Goal: Transaction & Acquisition: Purchase product/service

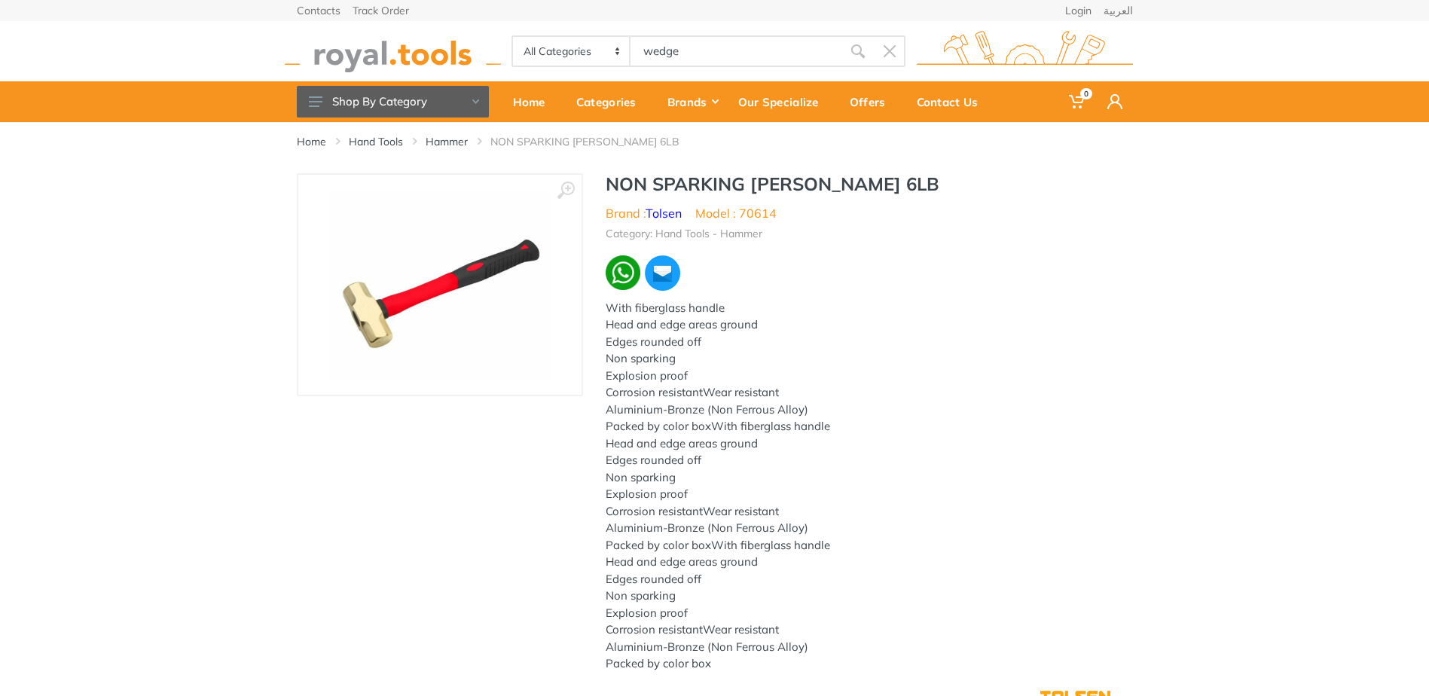
drag, startPoint x: 698, startPoint y: 49, endPoint x: 578, endPoint y: 57, distance: 120.8
click at [578, 57] on div "All Categories Power tools Cordless Tools Hand Tools Power Tools Accessories Ga…" at bounding box center [708, 51] width 394 height 32
type input "square file"
click at [731, 48] on input "square file" at bounding box center [736, 51] width 211 height 32
click at [863, 43] on button "submit" at bounding box center [858, 51] width 32 height 32
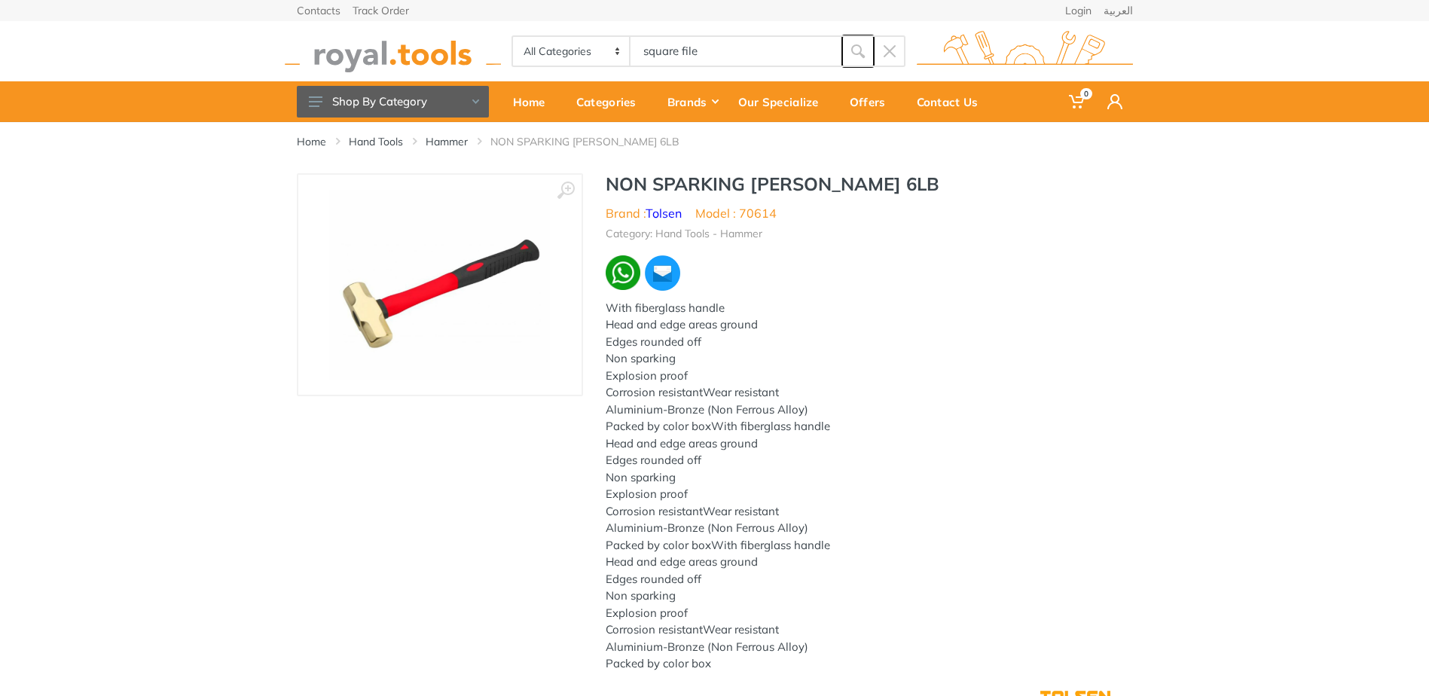
click at [858, 47] on icon "submit" at bounding box center [857, 51] width 15 height 15
click at [307, 137] on link "Home" at bounding box center [311, 141] width 29 height 15
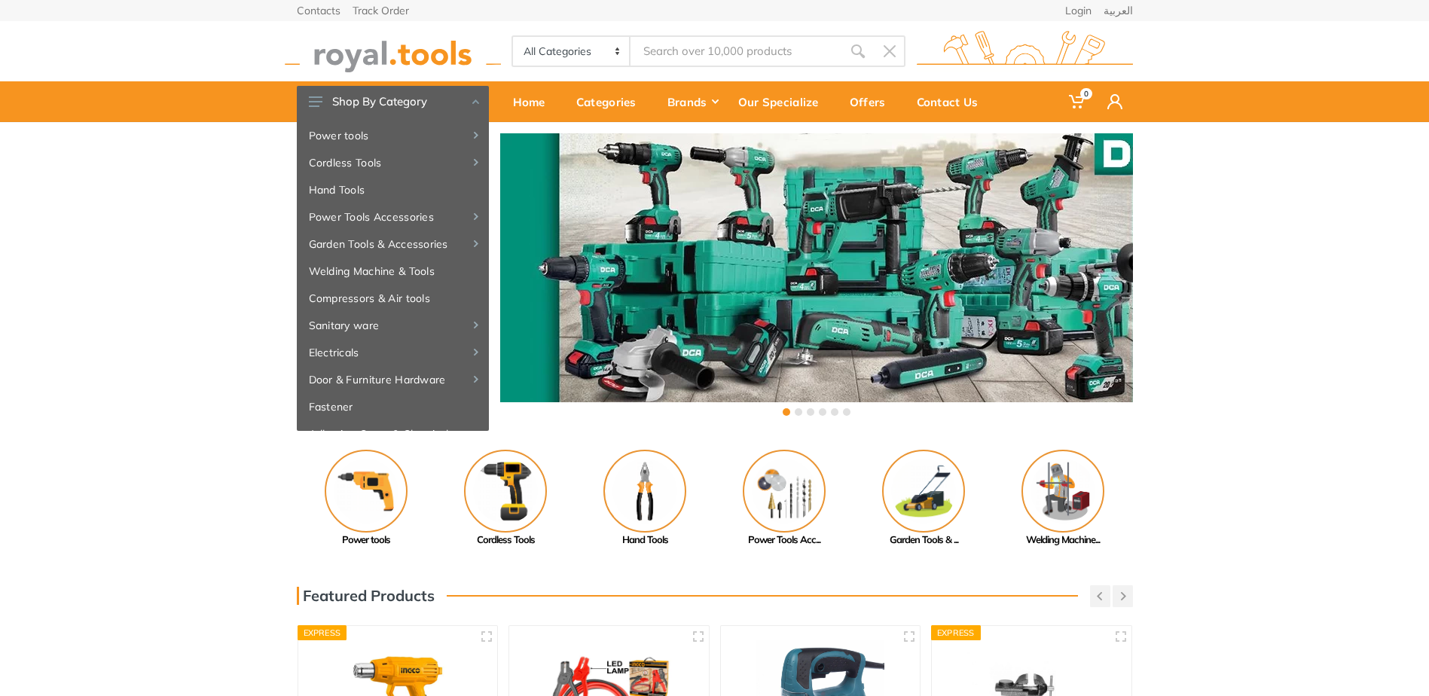
click at [704, 55] on input "Site search" at bounding box center [736, 51] width 211 height 32
type input "square file"
click at [1206, 456] on div "Previous Adhesive, Spray... Paint Tools" at bounding box center [714, 499] width 1429 height 98
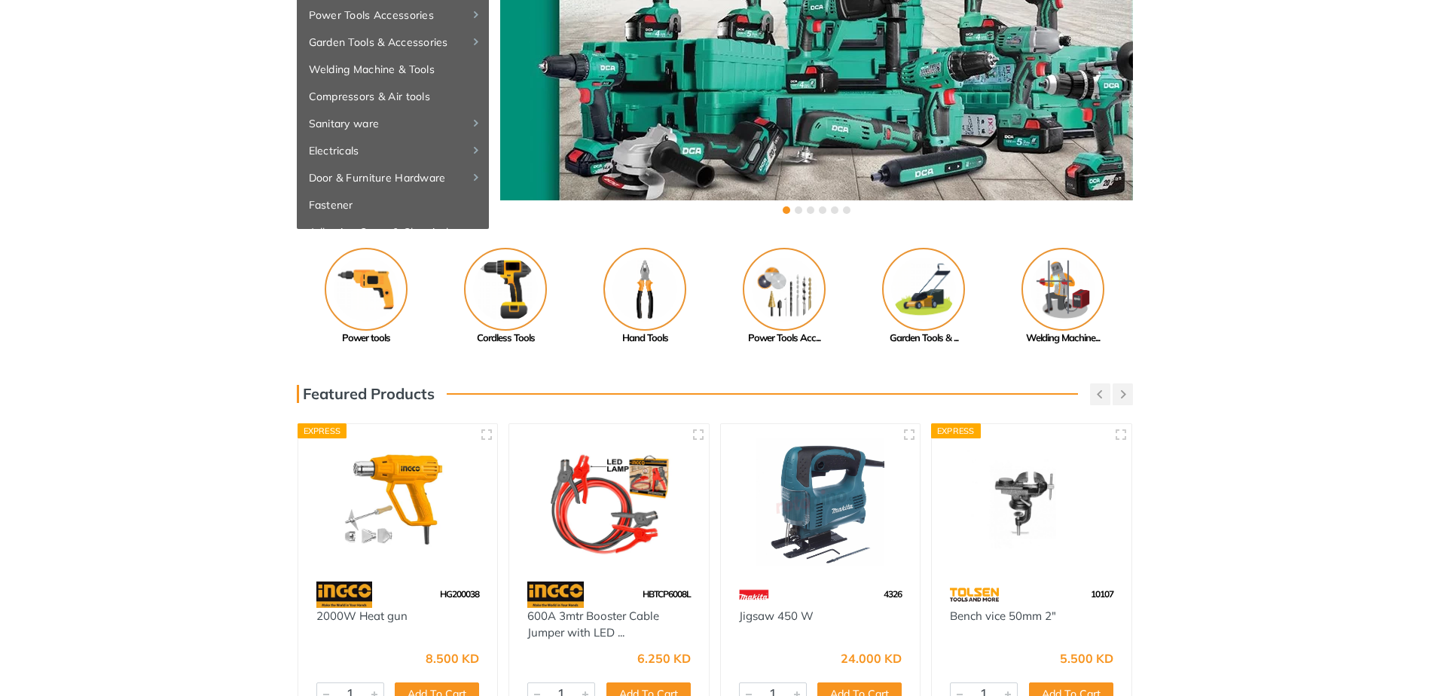
scroll to position [75, 0]
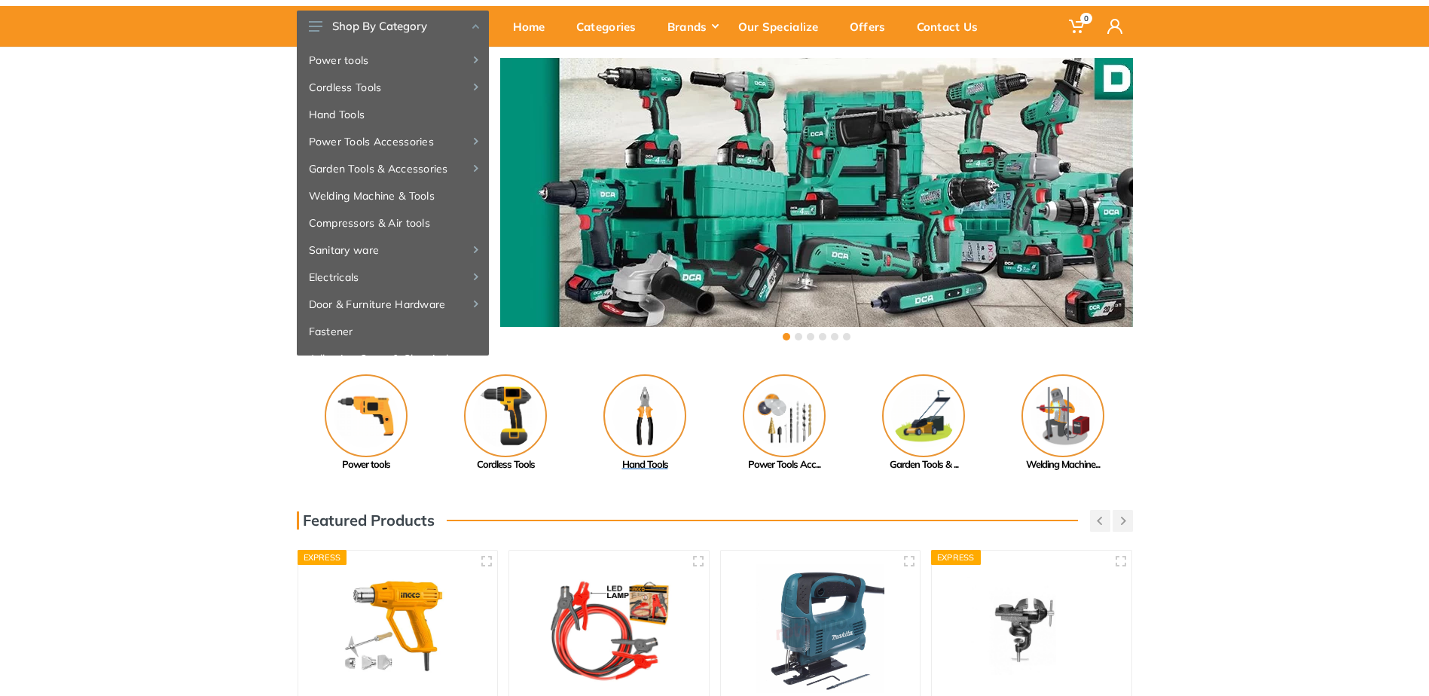
click at [628, 461] on div "Hand Tools" at bounding box center [645, 464] width 139 height 15
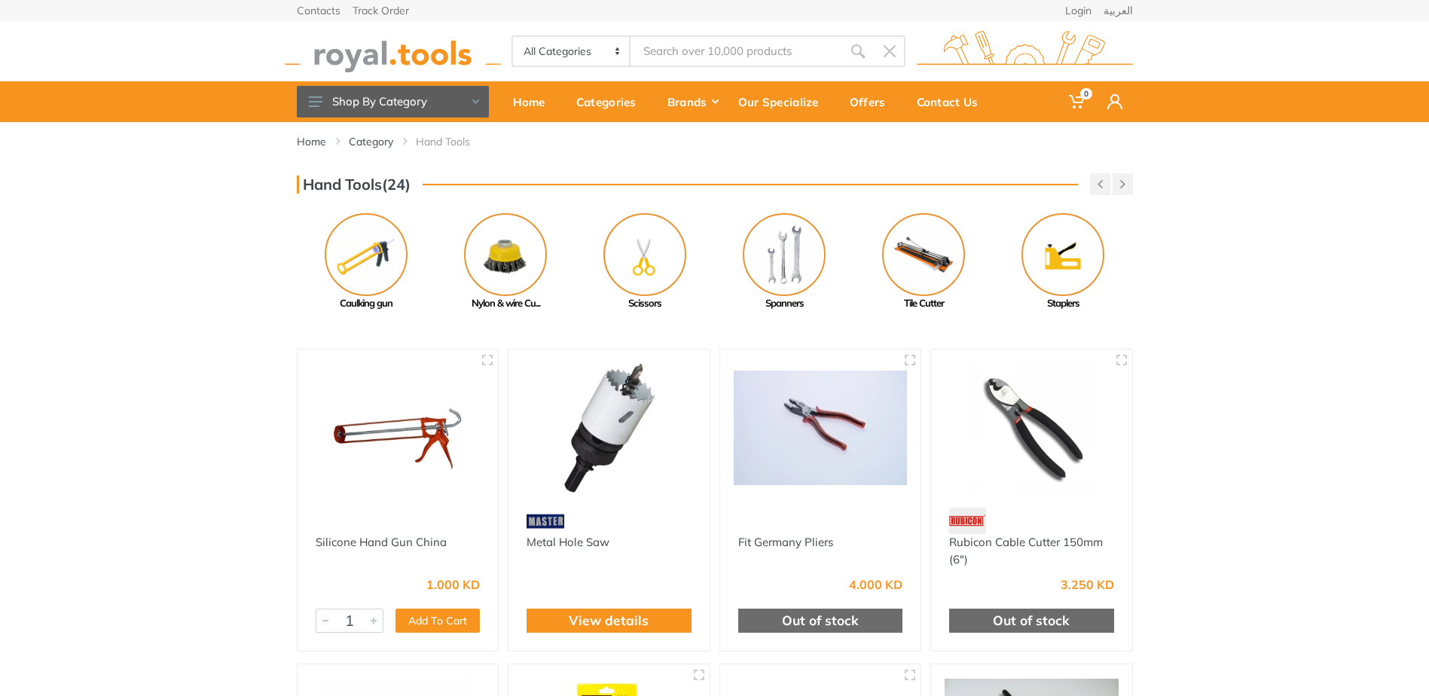
click at [676, 49] on input "Site search" at bounding box center [736, 51] width 211 height 32
type input "file"
click at [721, 56] on input "Site search" at bounding box center [736, 51] width 211 height 32
type input "file"
click at [859, 55] on icon "submit" at bounding box center [857, 51] width 15 height 15
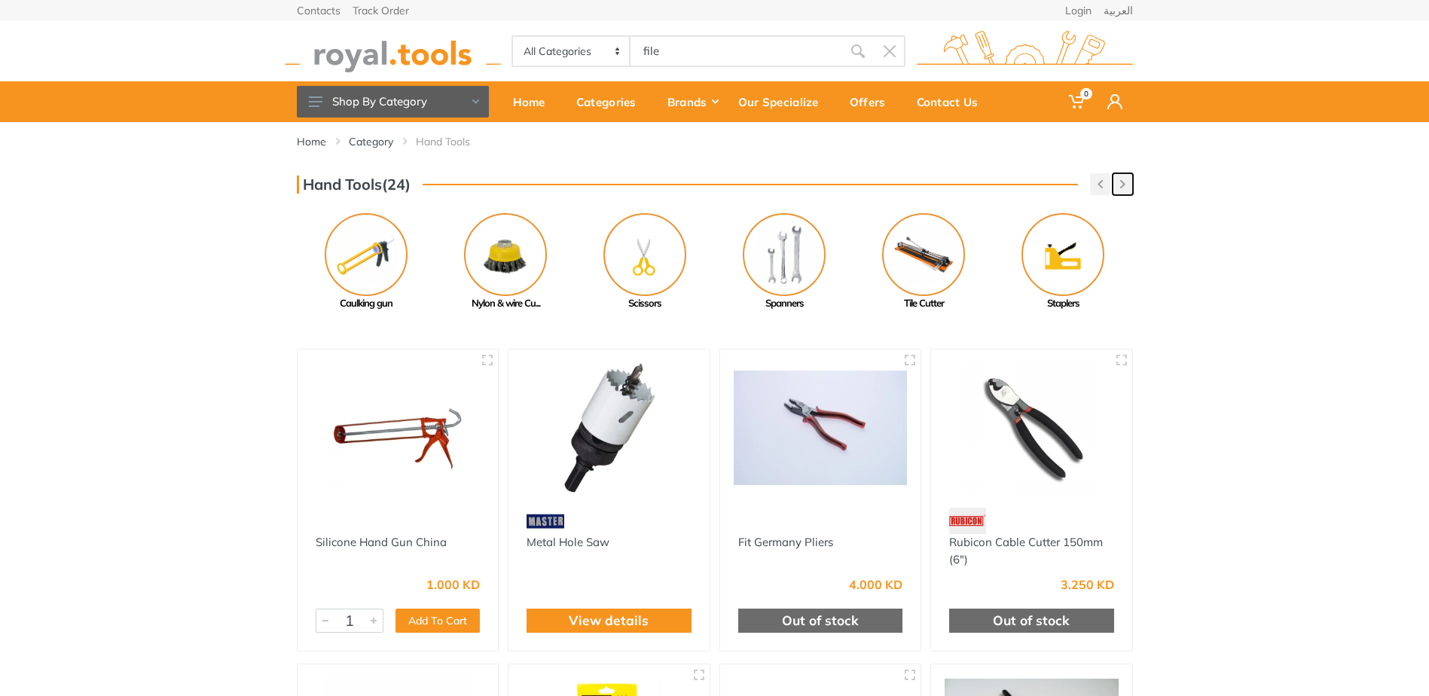
click at [1124, 188] on button "button" at bounding box center [1123, 184] width 20 height 22
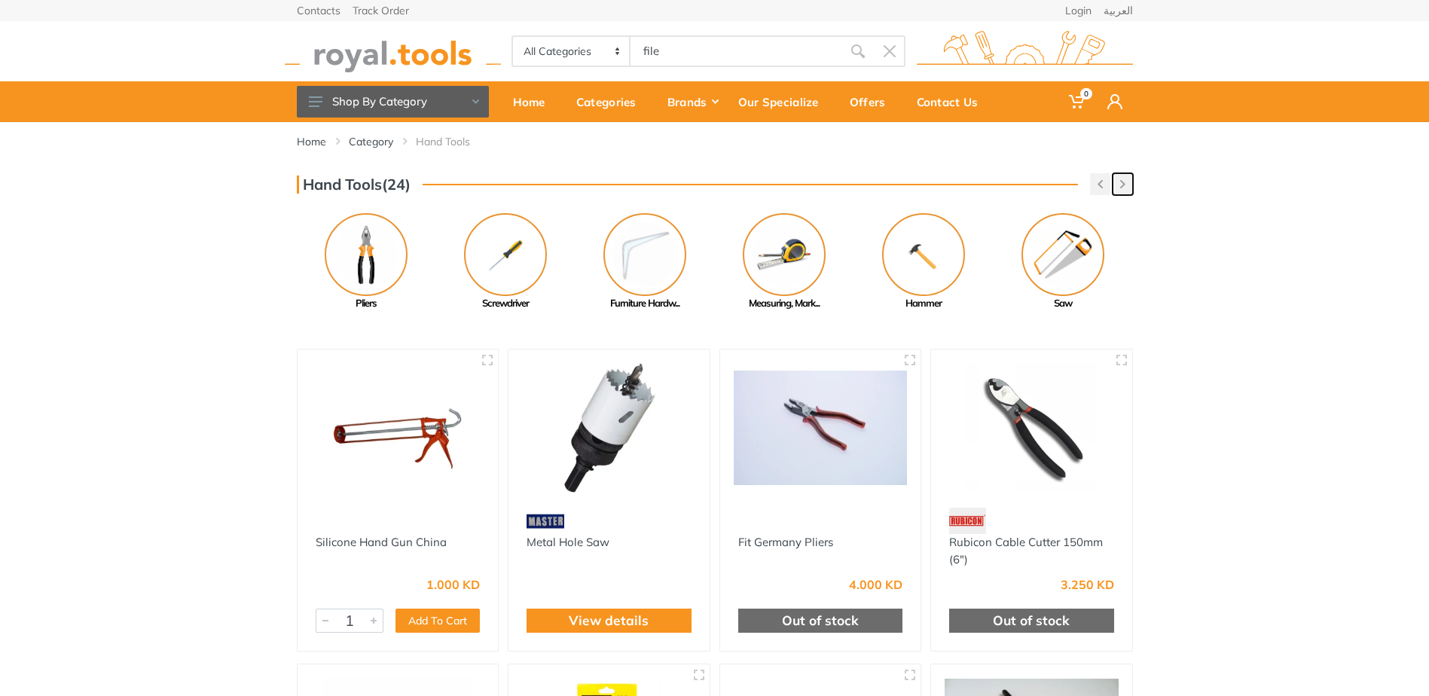
click at [1124, 188] on button "button" at bounding box center [1123, 184] width 20 height 22
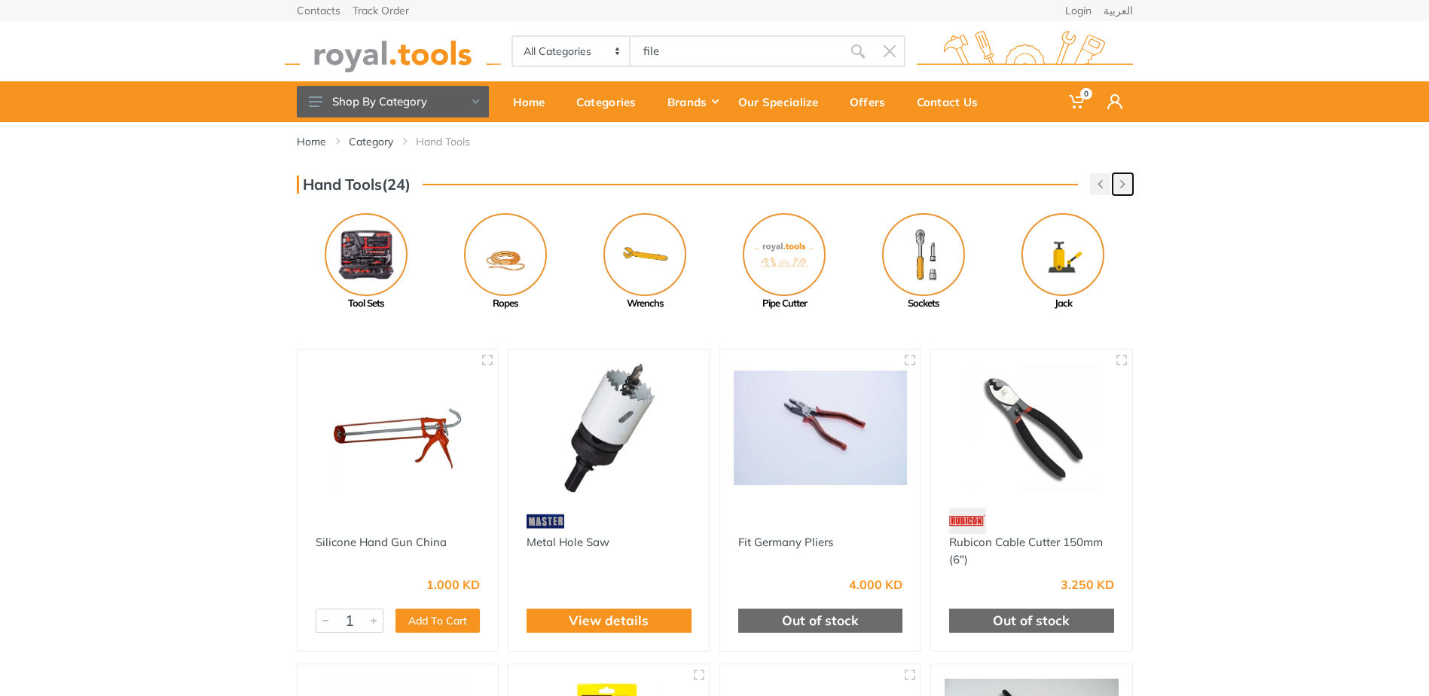
click at [1124, 188] on button "button" at bounding box center [1123, 184] width 20 height 22
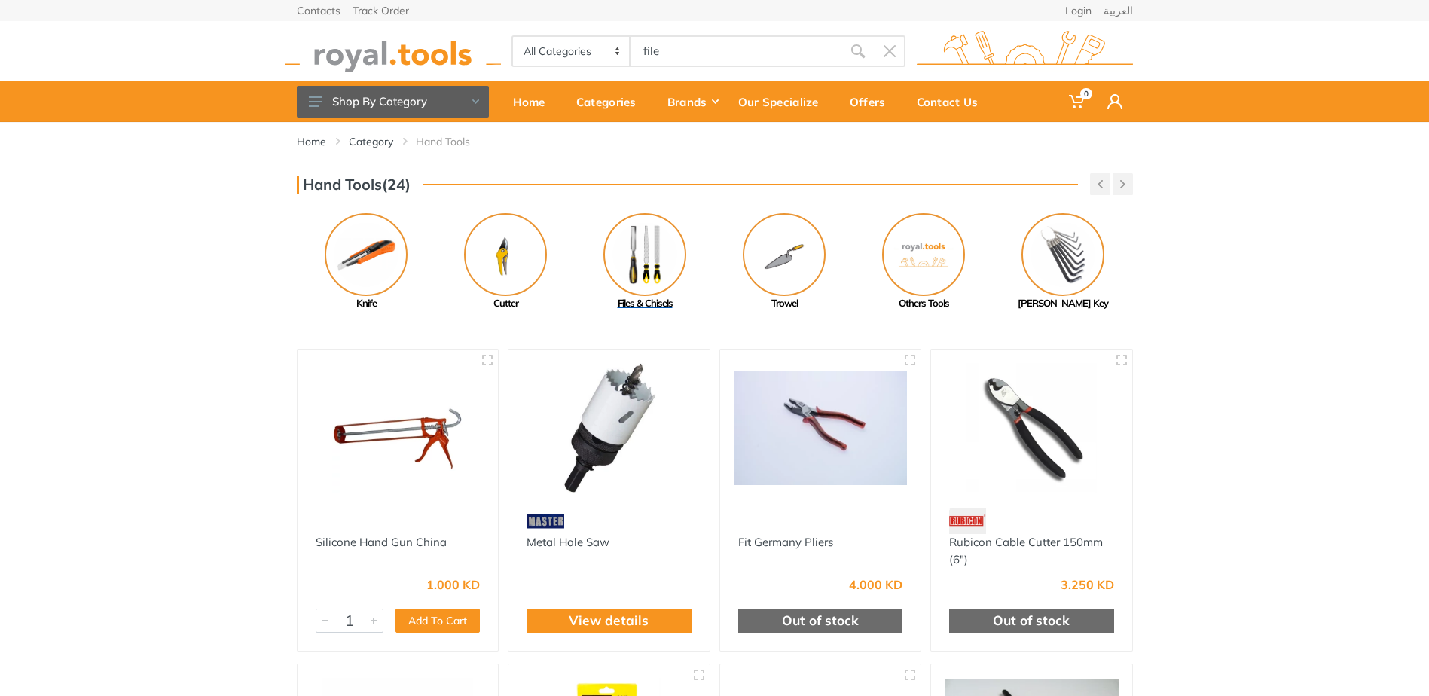
click at [640, 301] on div "Files & Chisels" at bounding box center [645, 303] width 139 height 15
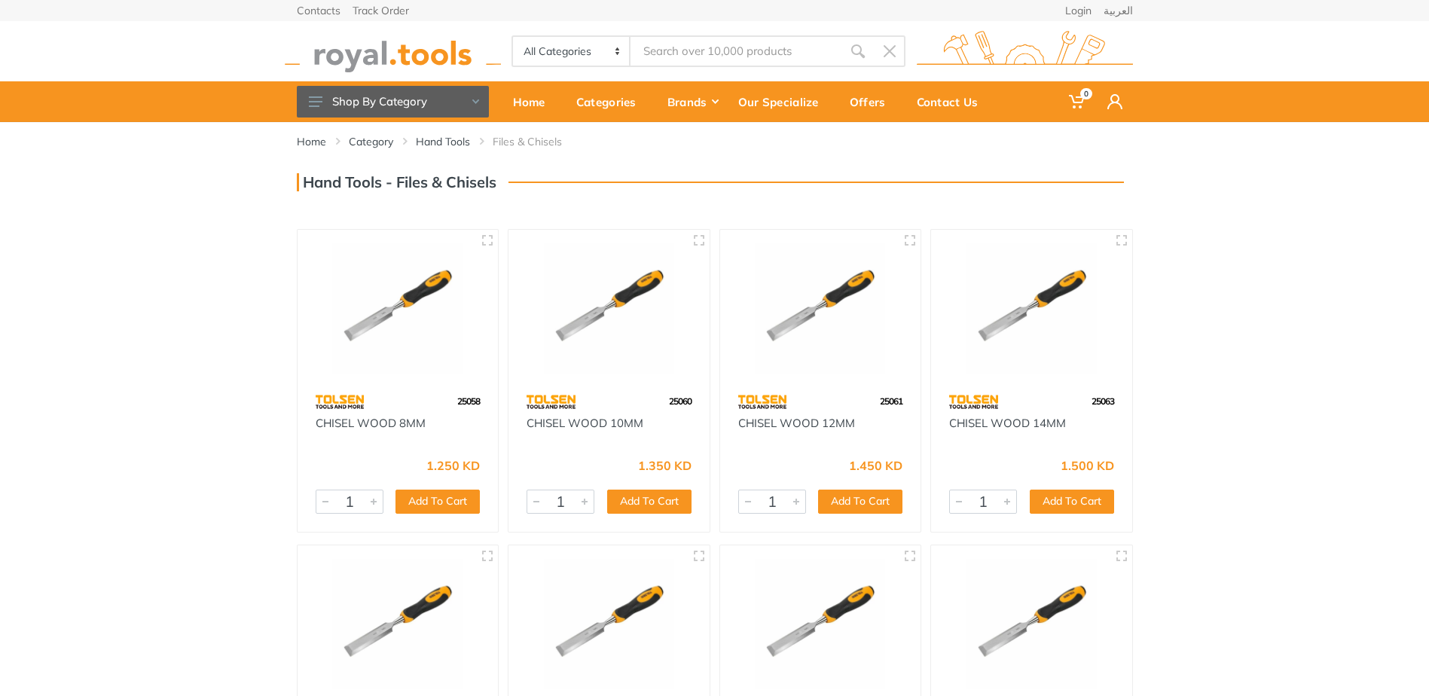
click at [715, 46] on input "Site search" at bounding box center [736, 51] width 211 height 32
type input "steel file square"
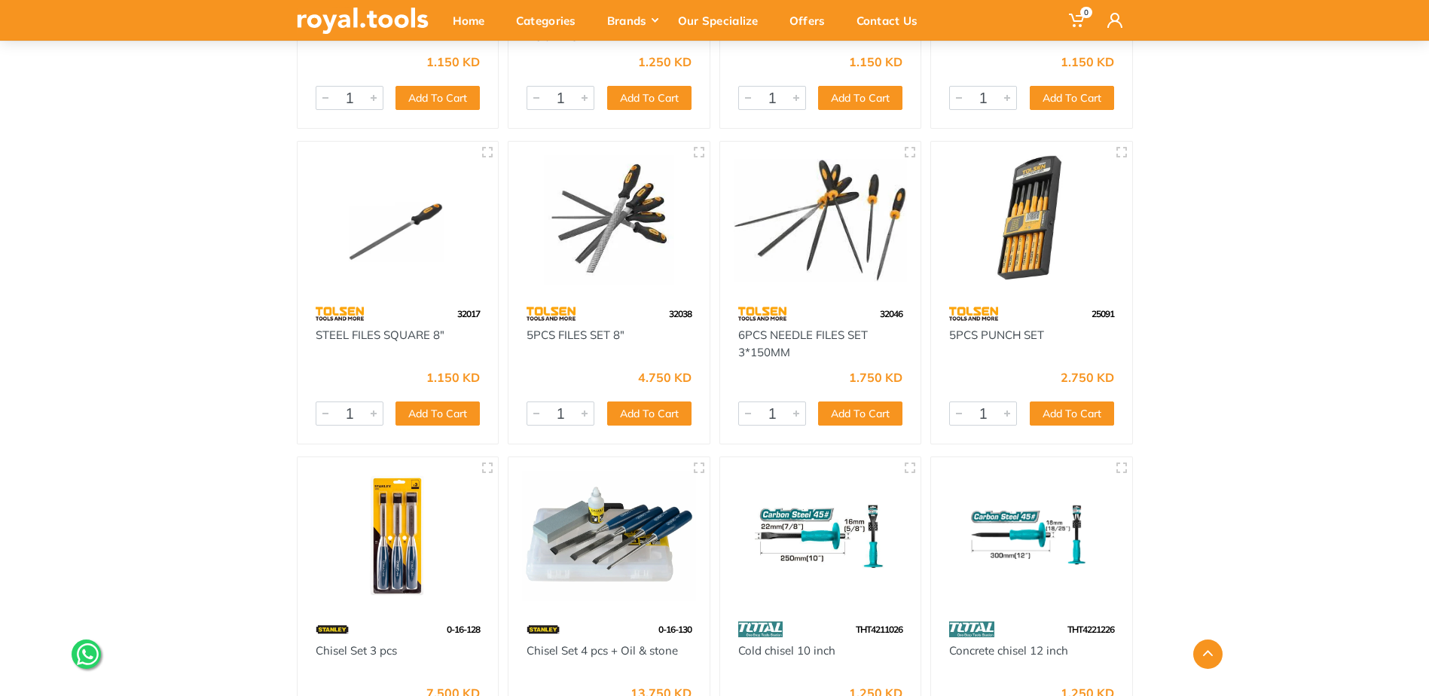
scroll to position [1657, 0]
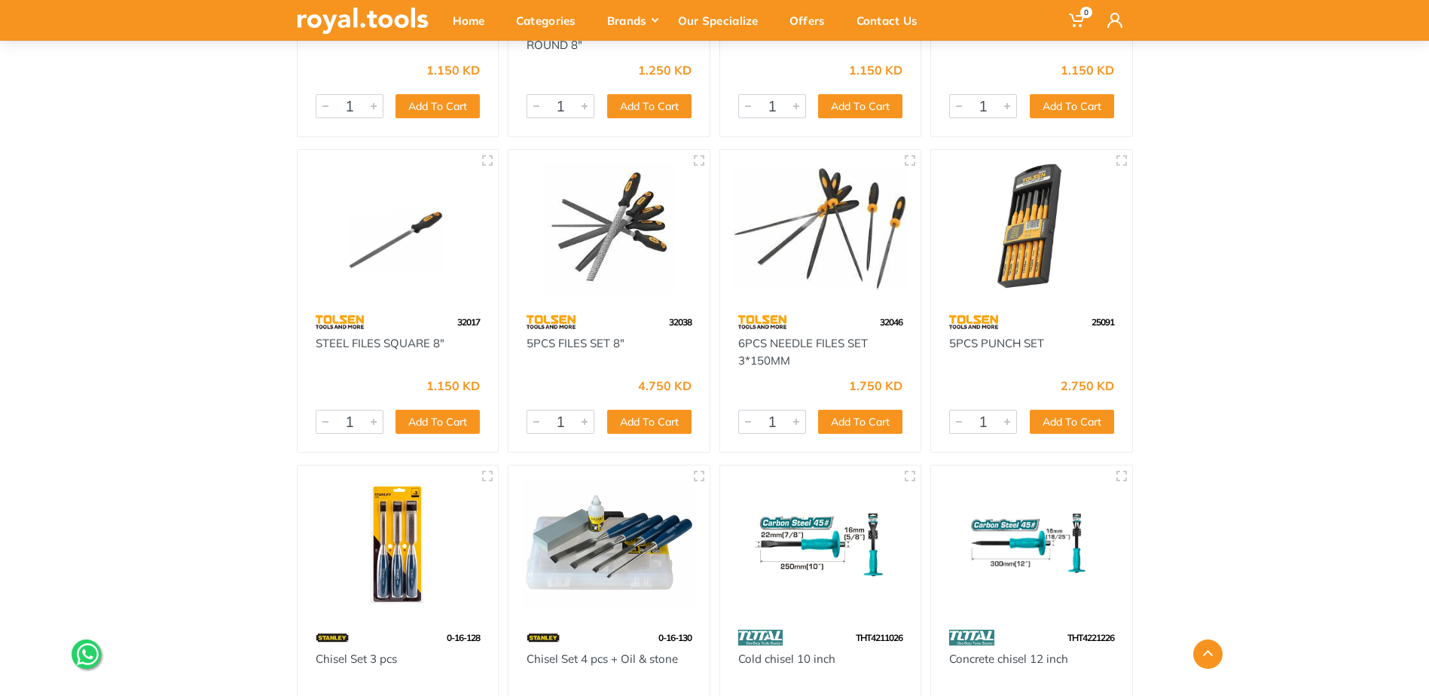
click at [411, 272] on img at bounding box center [398, 228] width 174 height 130
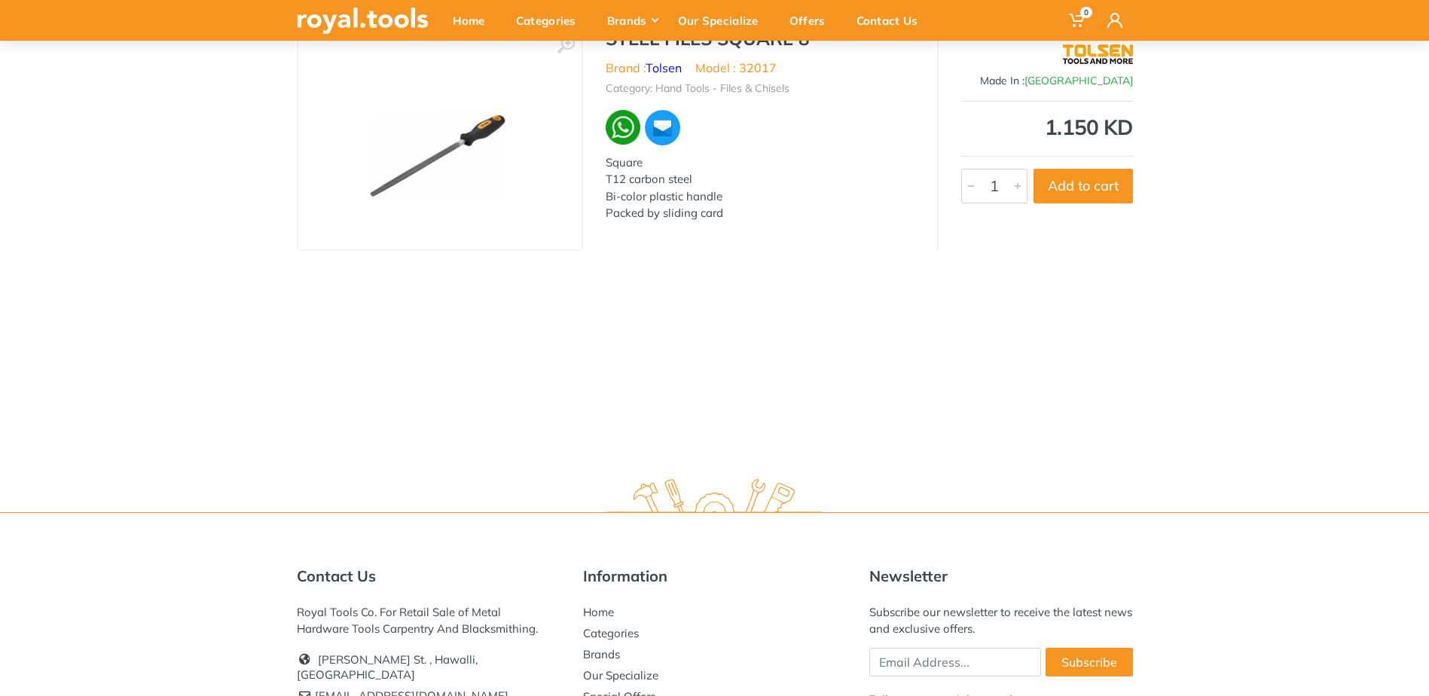
scroll to position [151, 0]
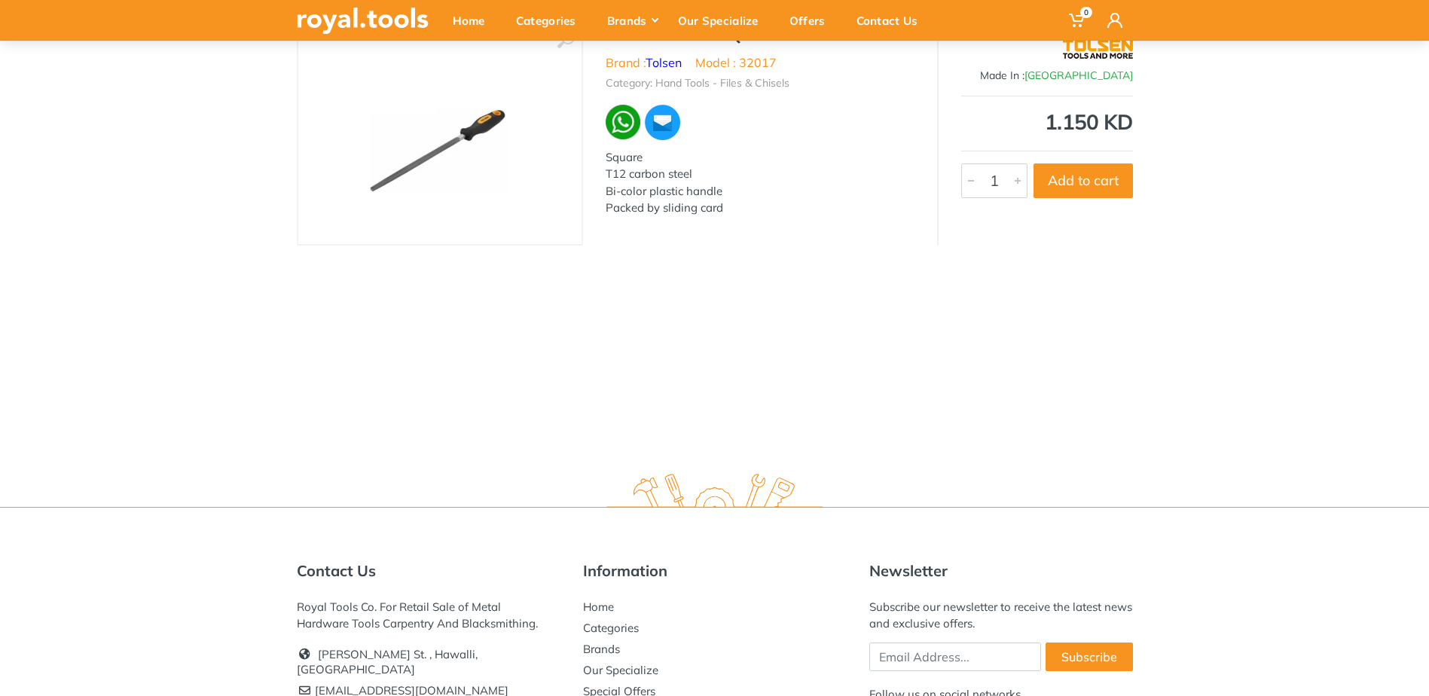
click at [462, 154] on img at bounding box center [439, 134] width 205 height 190
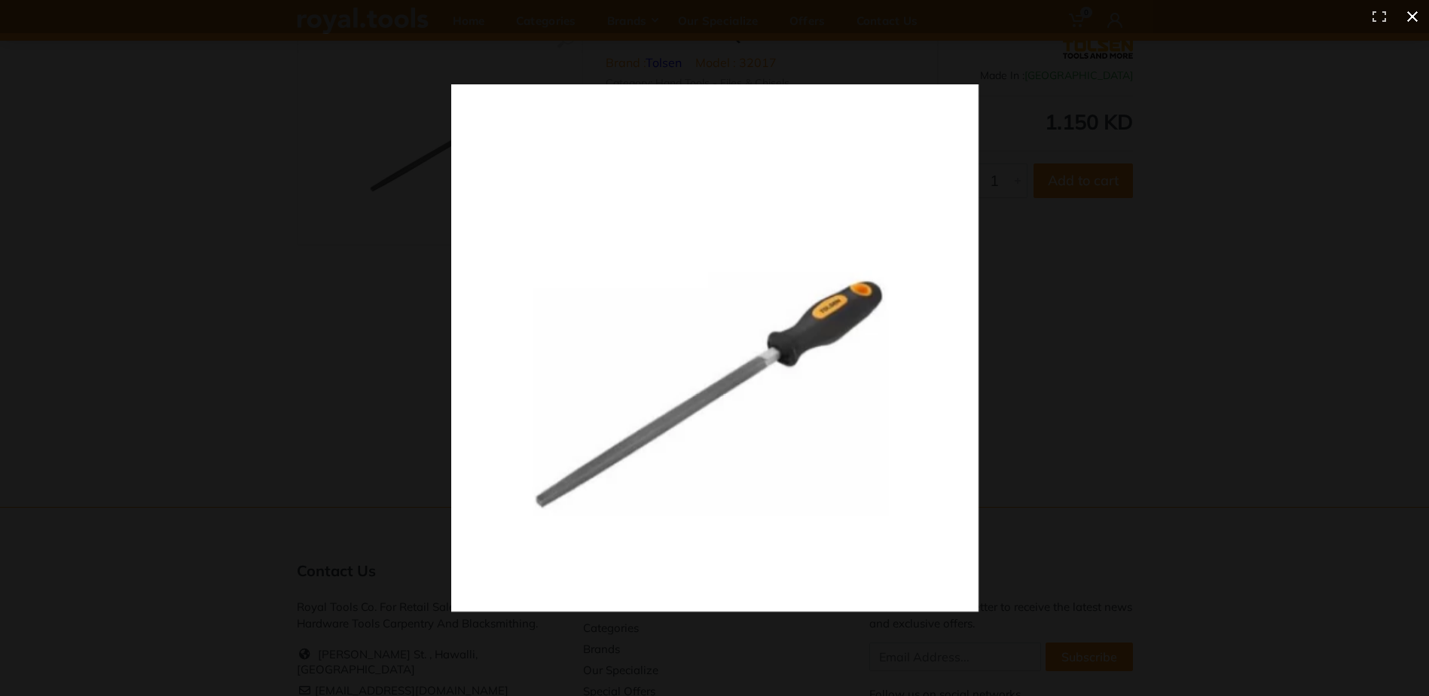
click at [1409, 8] on button at bounding box center [1412, 16] width 33 height 33
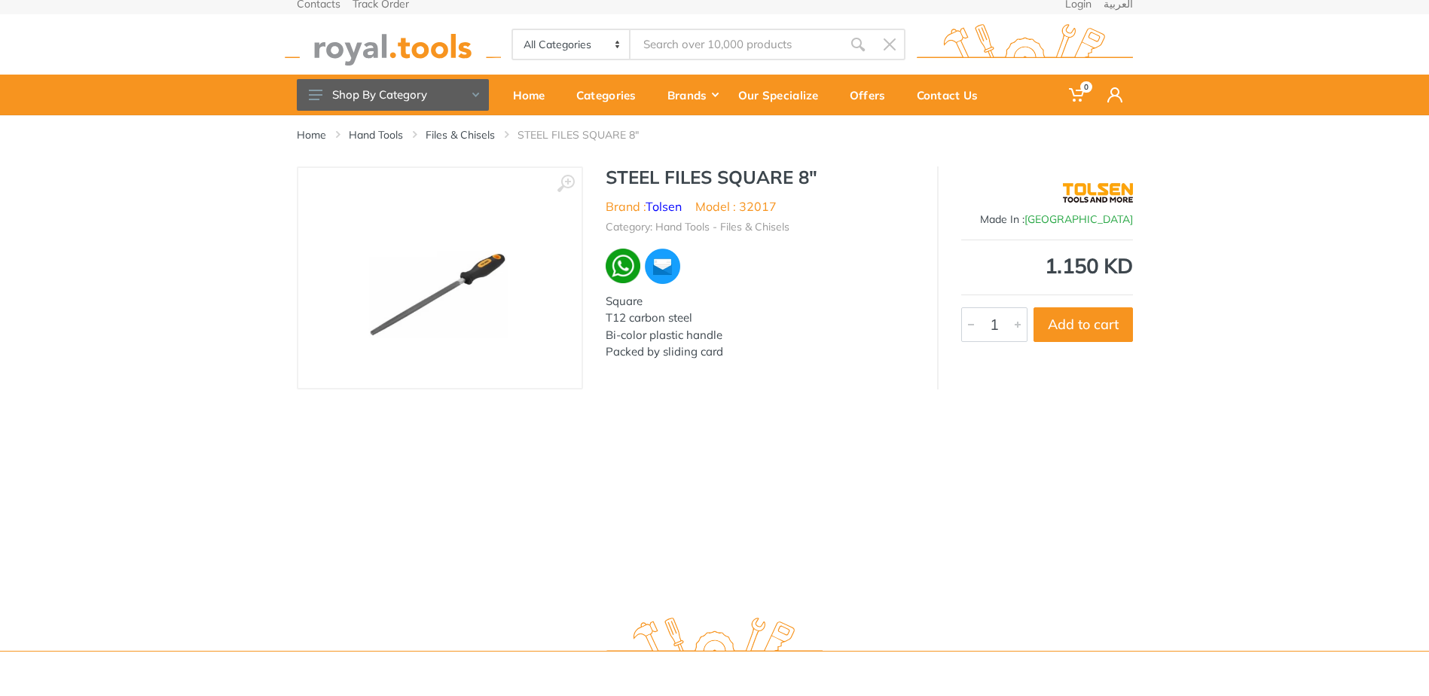
scroll to position [0, 0]
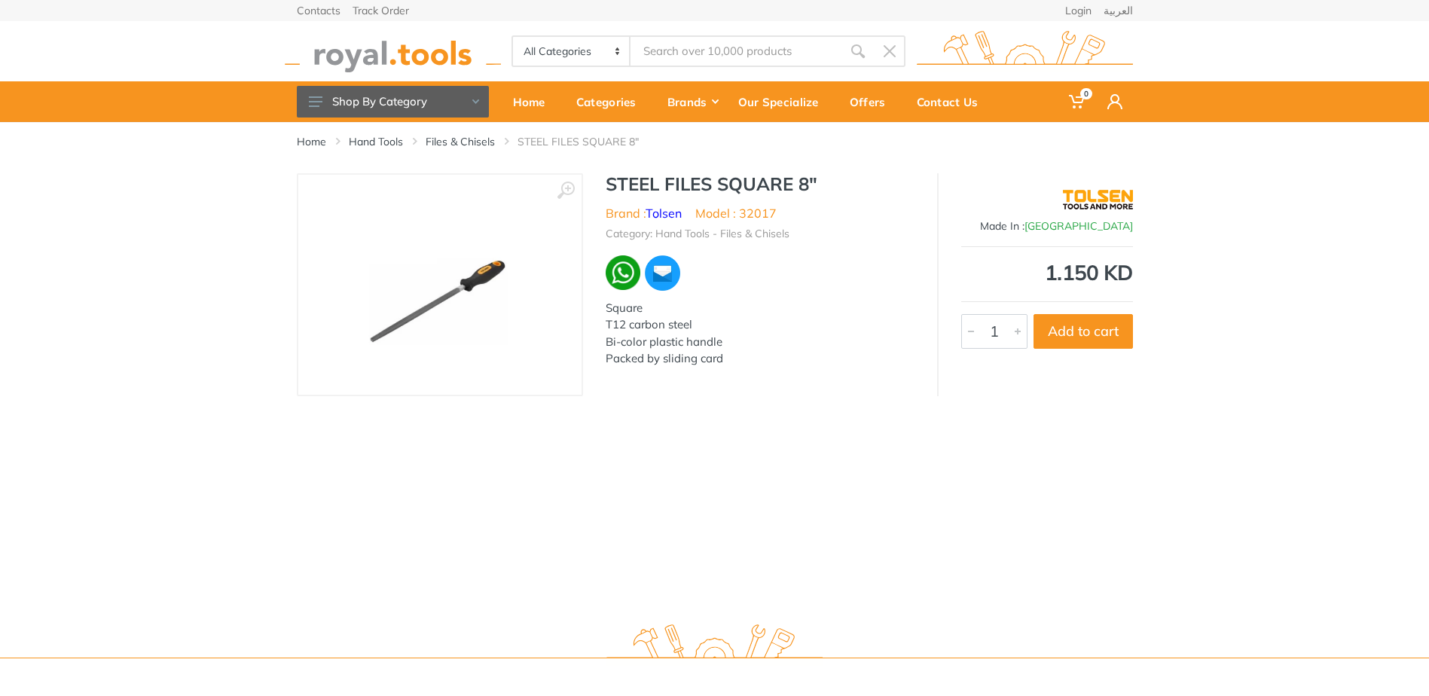
click at [718, 52] on input "Site search" at bounding box center [736, 51] width 211 height 32
click at [626, 50] on select "All Categories Power tools Cordless Tools Hand Tools Power Tools Accessories Ga…" at bounding box center [572, 51] width 118 height 29
click at [698, 56] on input "Site search" at bounding box center [736, 51] width 211 height 32
paste input "SMALL PAD LOCK"
type input "SMALL PAD LOCK"
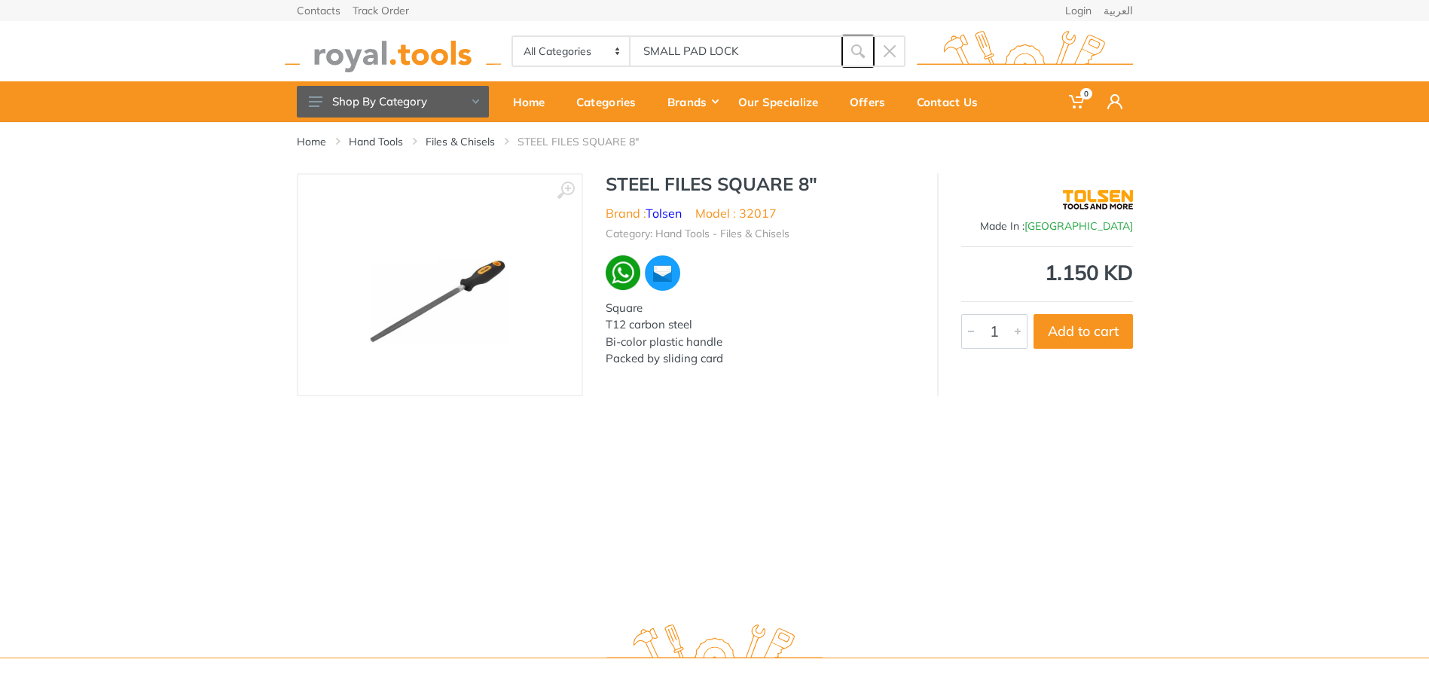
click at [860, 50] on icon "submit" at bounding box center [857, 51] width 15 height 15
click at [371, 145] on link "Hand Tools" at bounding box center [376, 141] width 54 height 15
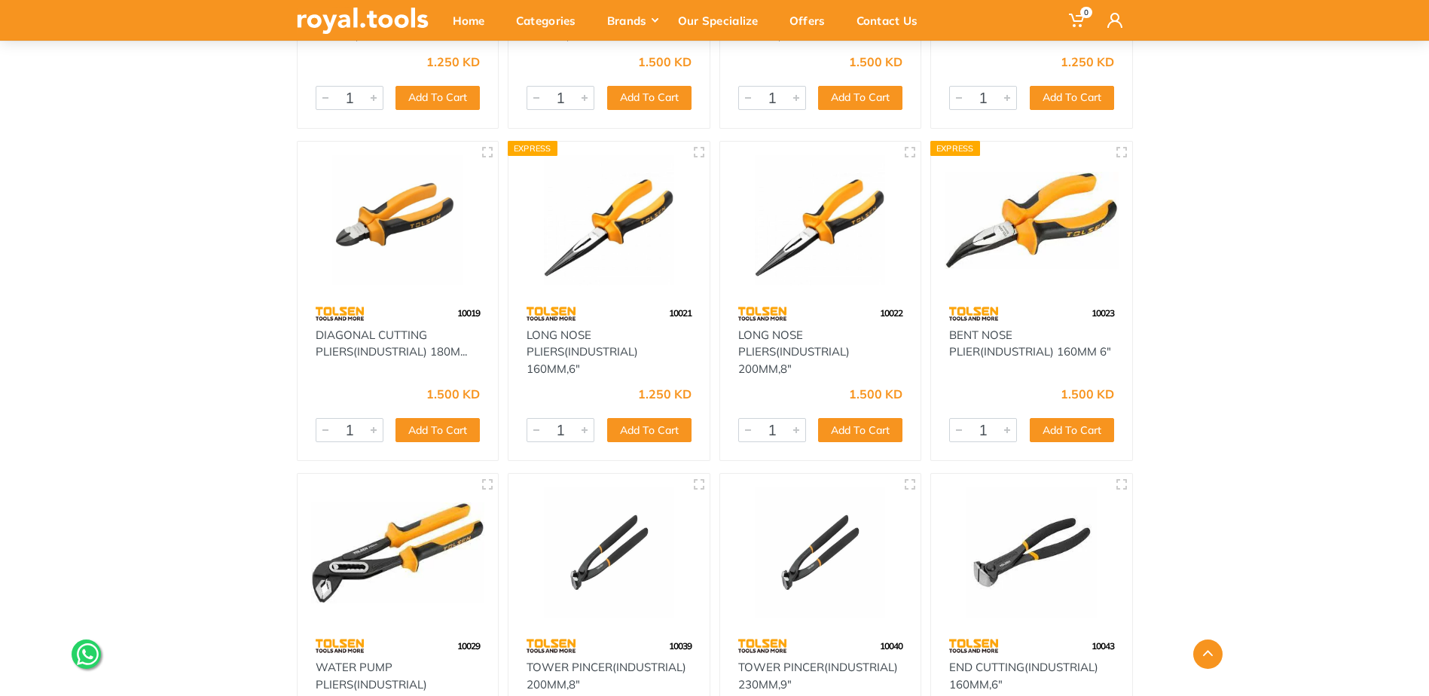
scroll to position [5499, 0]
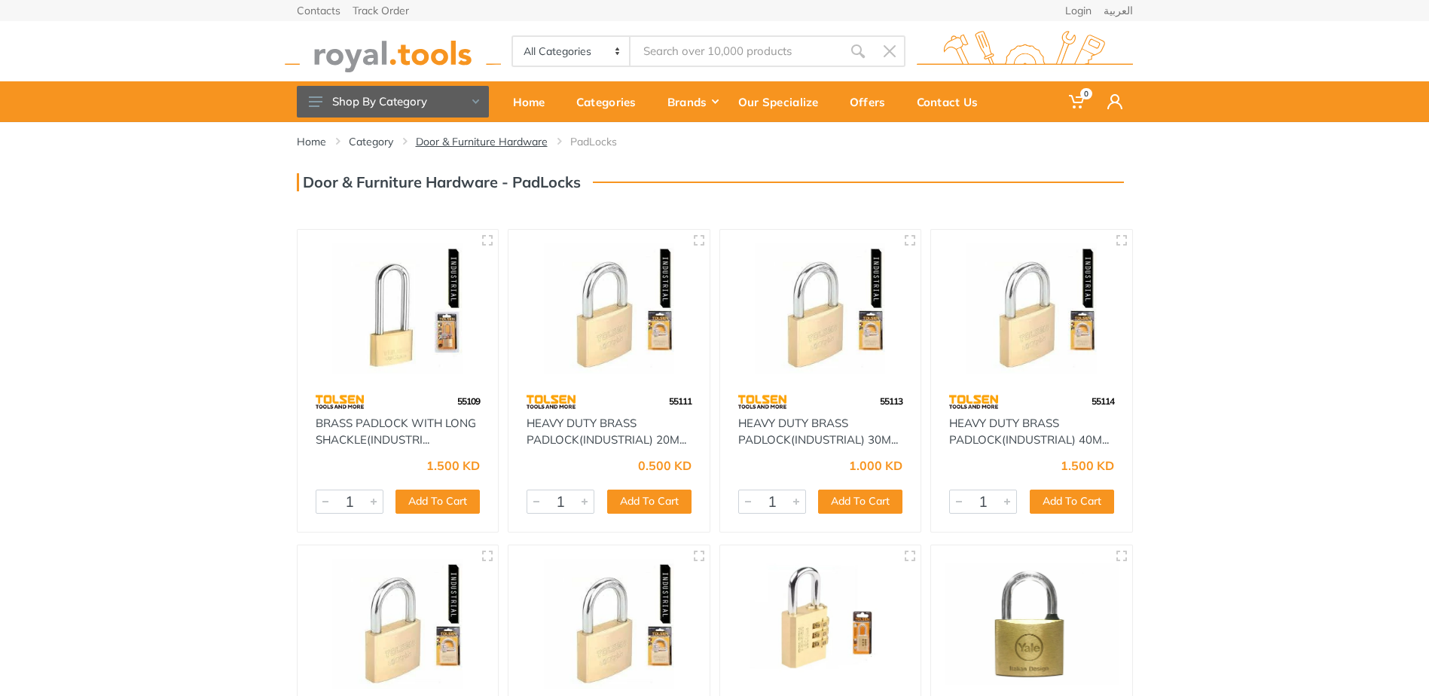
click at [466, 143] on link "Door & Furniture Hardware" at bounding box center [482, 141] width 132 height 15
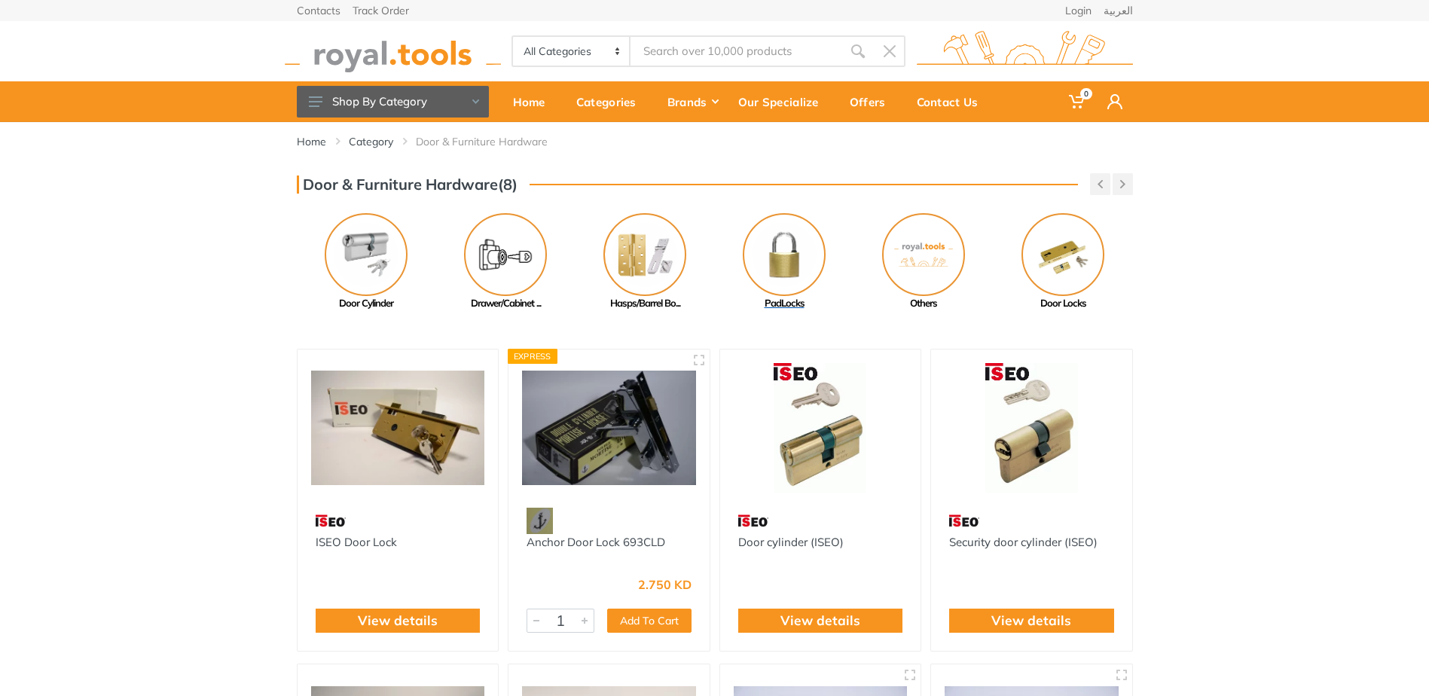
click at [791, 300] on div "PadLocks" at bounding box center [784, 303] width 139 height 15
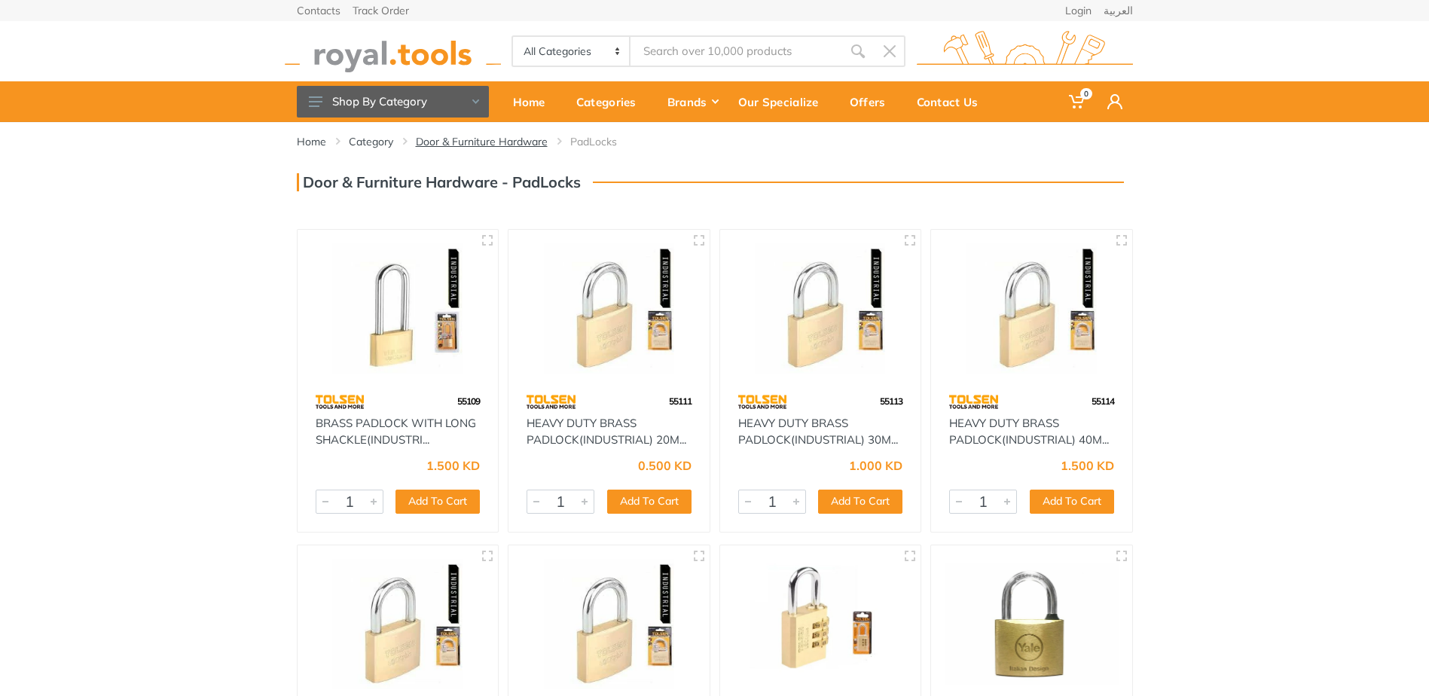
click at [465, 139] on link "Door & Furniture Hardware" at bounding box center [482, 141] width 132 height 15
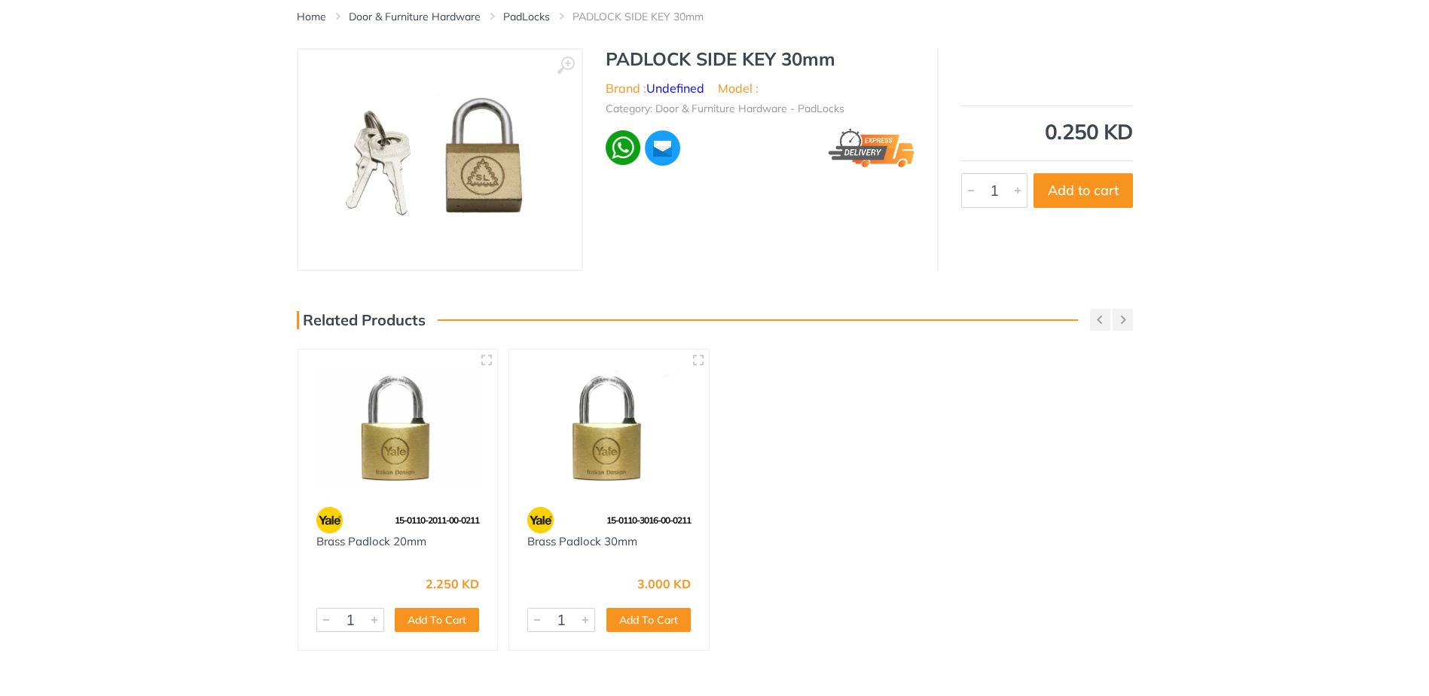
scroll to position [301, 0]
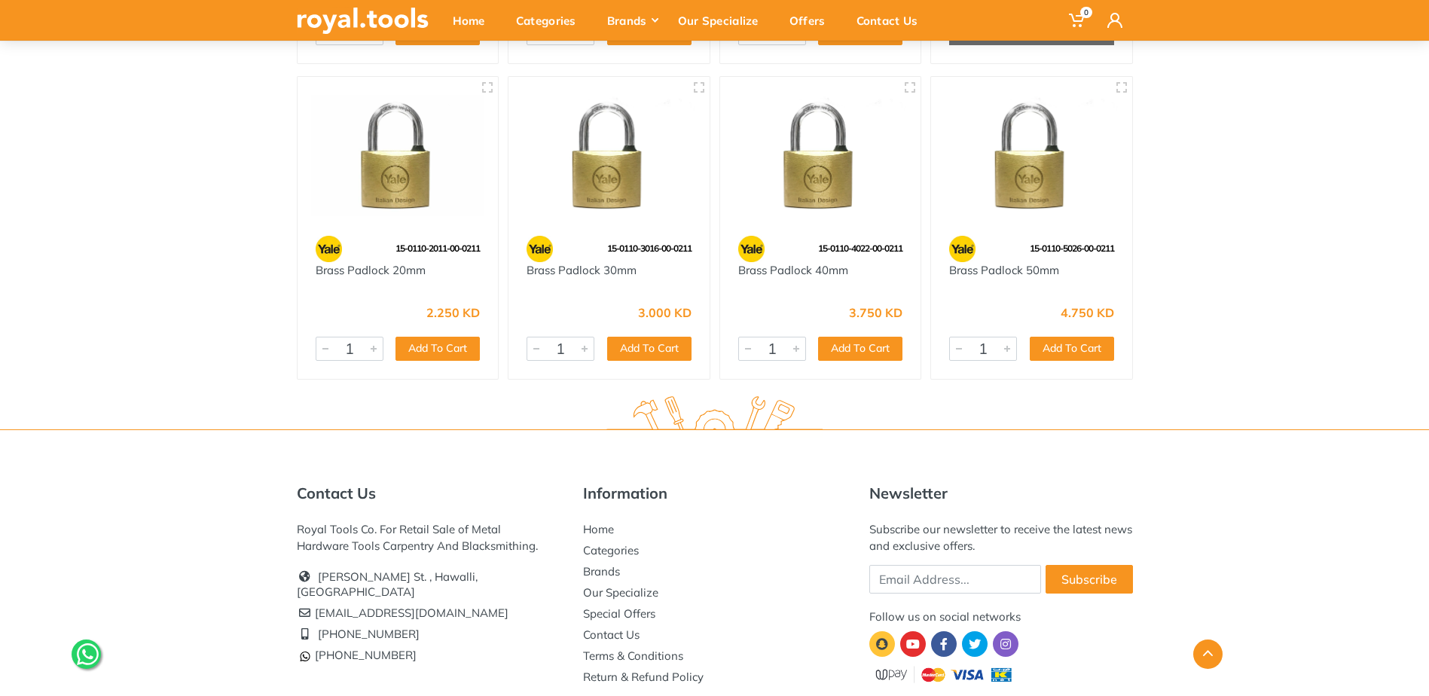
scroll to position [1923, 0]
